Goal: Task Accomplishment & Management: Use online tool/utility

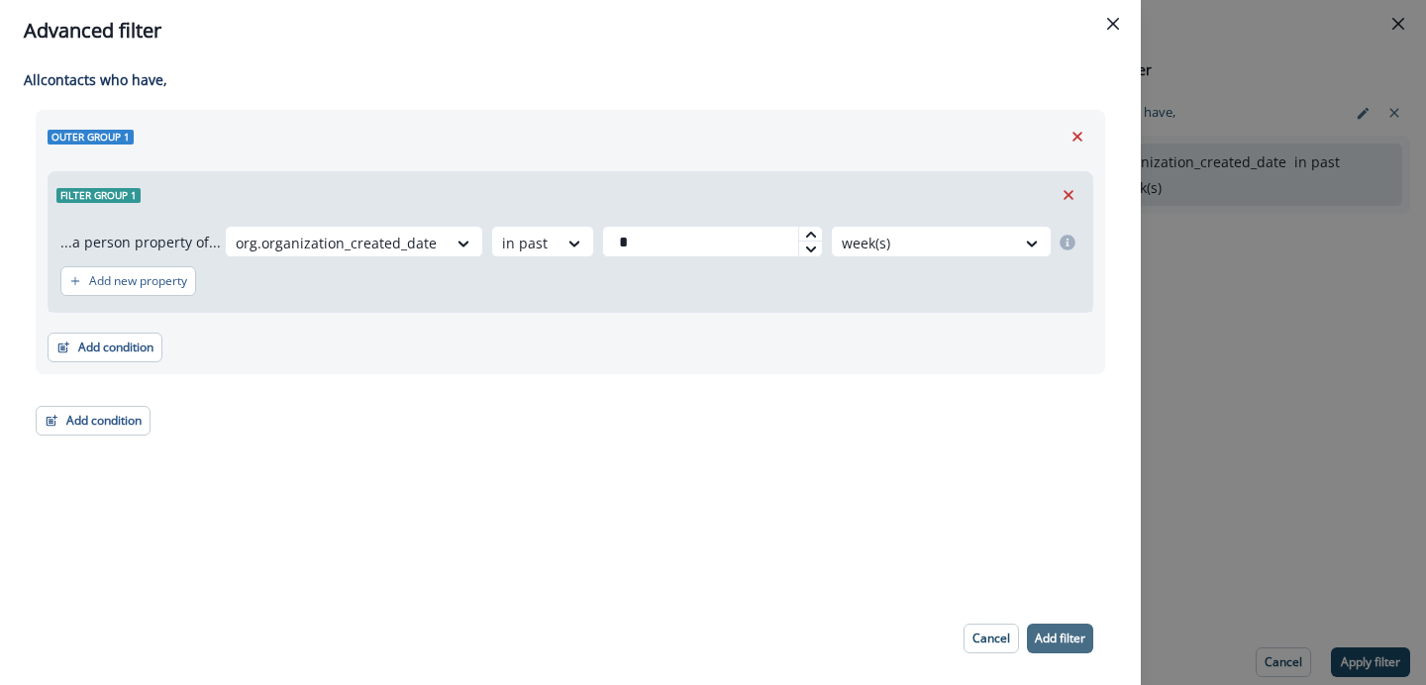
click at [1064, 641] on p "Add filter" at bounding box center [1060, 639] width 50 height 14
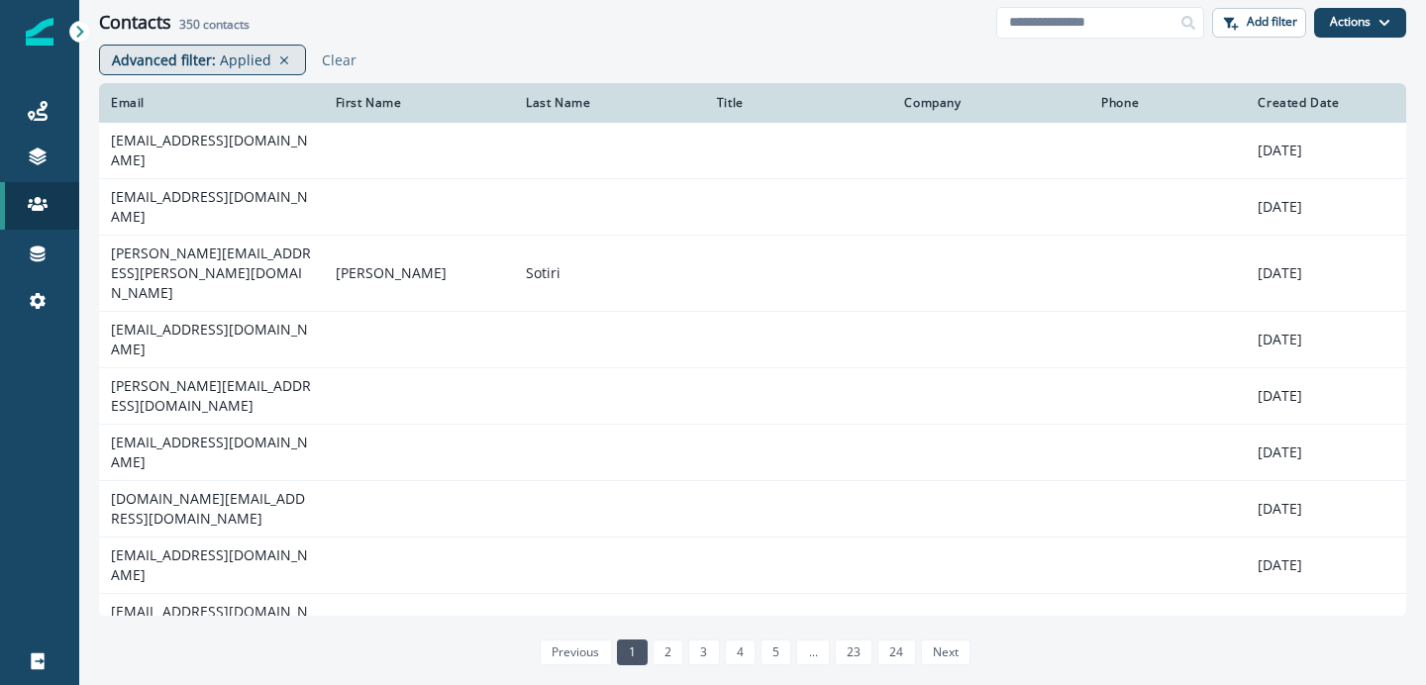
click at [239, 61] on p "Applied" at bounding box center [245, 60] width 51 height 21
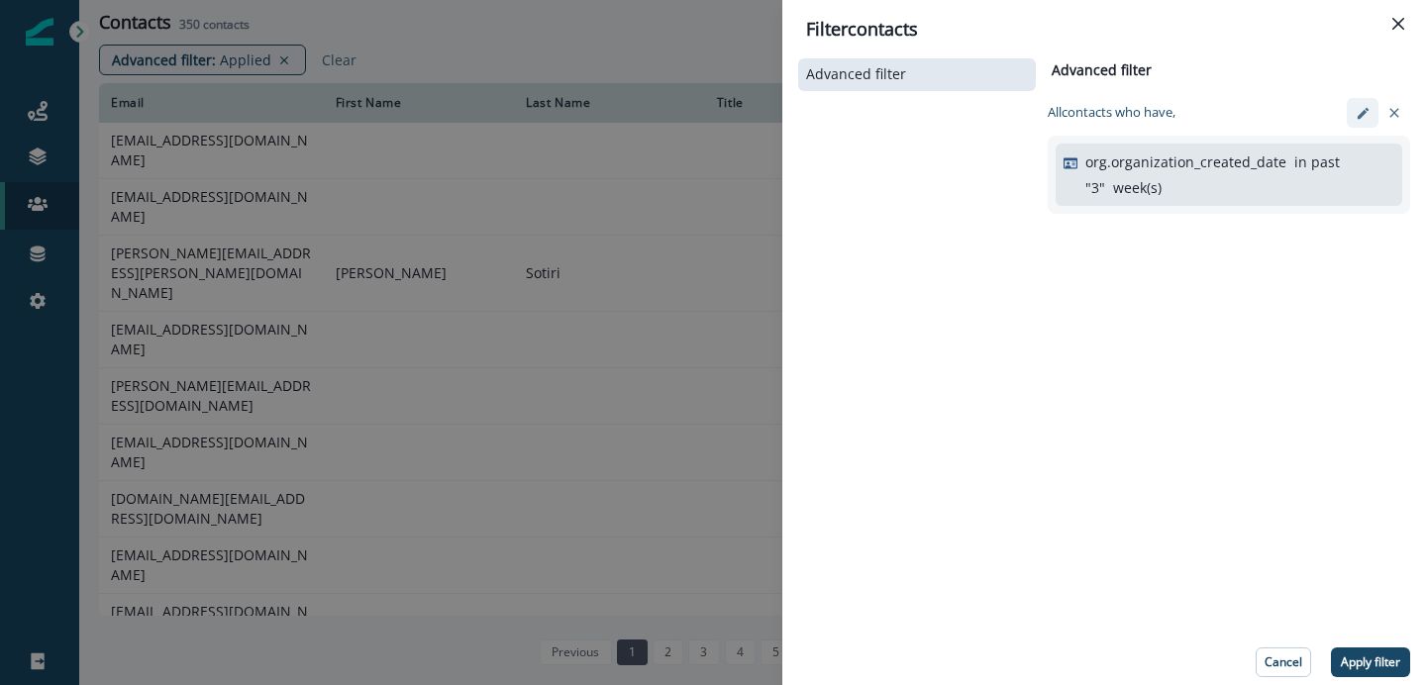
click at [1355, 113] on icon "edit-filter" at bounding box center [1362, 113] width 15 height 15
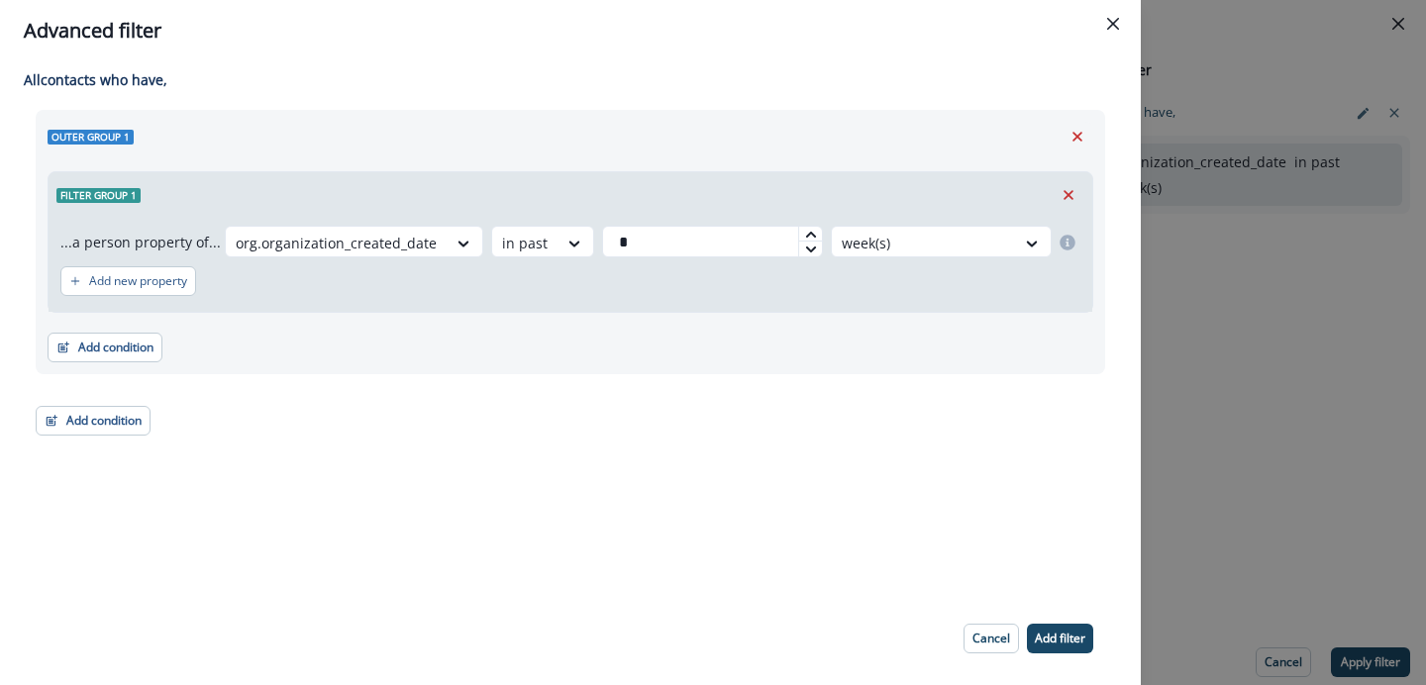
click at [805, 247] on icon at bounding box center [811, 250] width 12 height 12
type input "*"
click at [1037, 644] on p "Add filter" at bounding box center [1060, 639] width 50 height 14
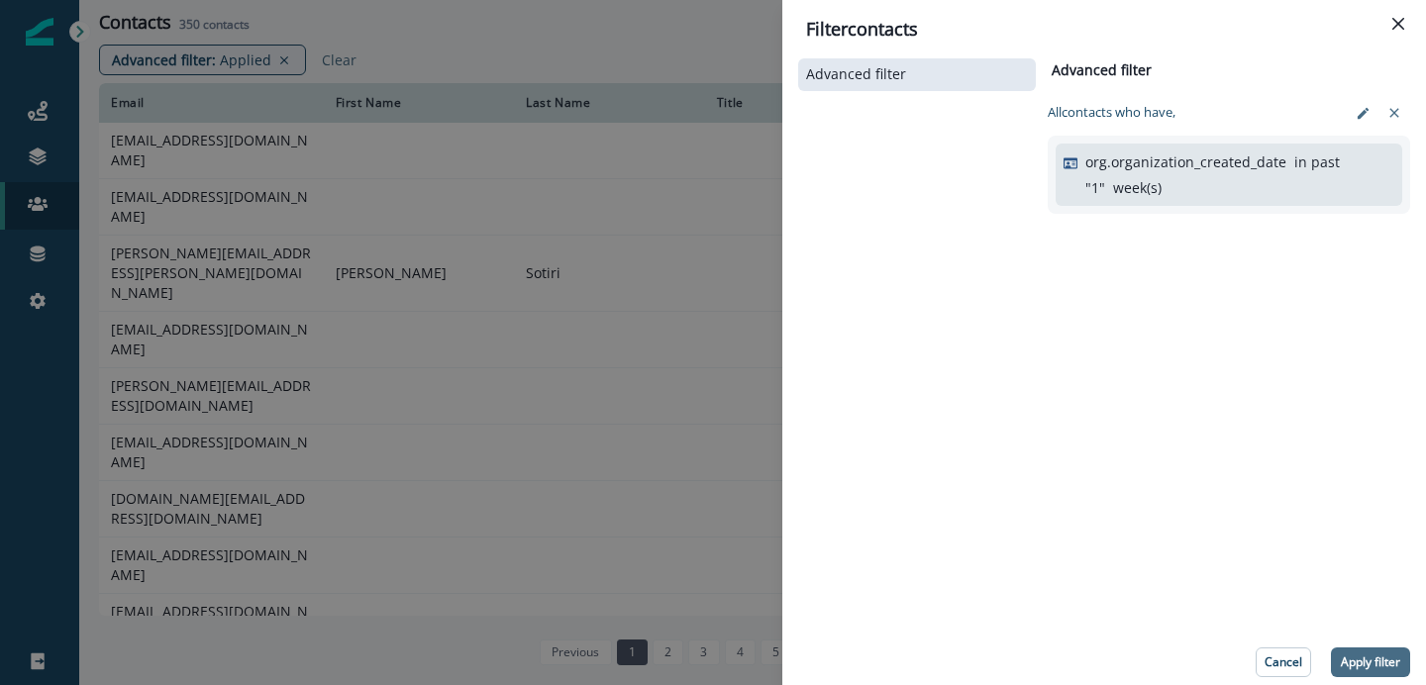
click at [1379, 659] on p "Apply filter" at bounding box center [1370, 662] width 59 height 14
